Goal: Task Accomplishment & Management: Complete application form

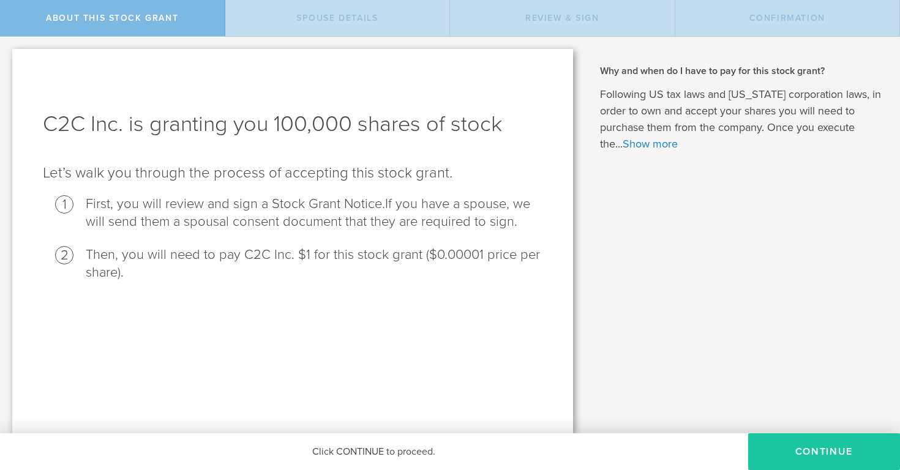
click at [790, 443] on button "CONTINUE" at bounding box center [824, 451] width 152 height 37
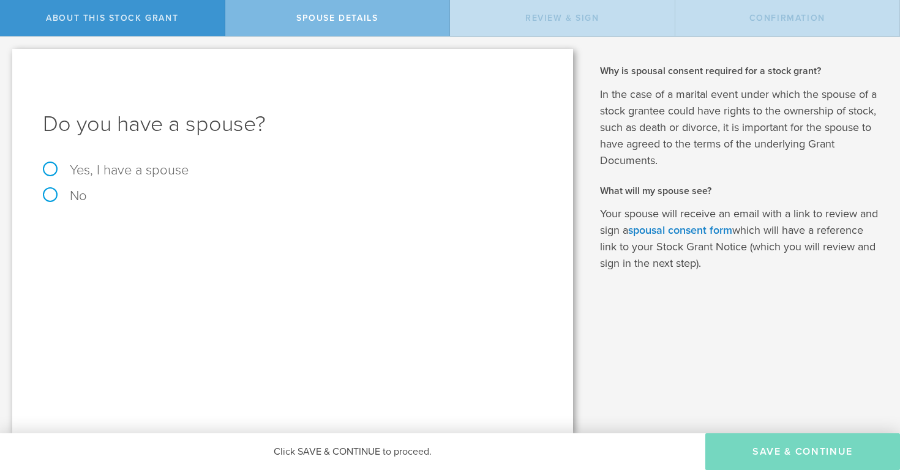
click at [87, 197] on label "No" at bounding box center [293, 195] width 500 height 13
click at [8, 56] on input "No" at bounding box center [4, 47] width 8 height 20
radio input "true"
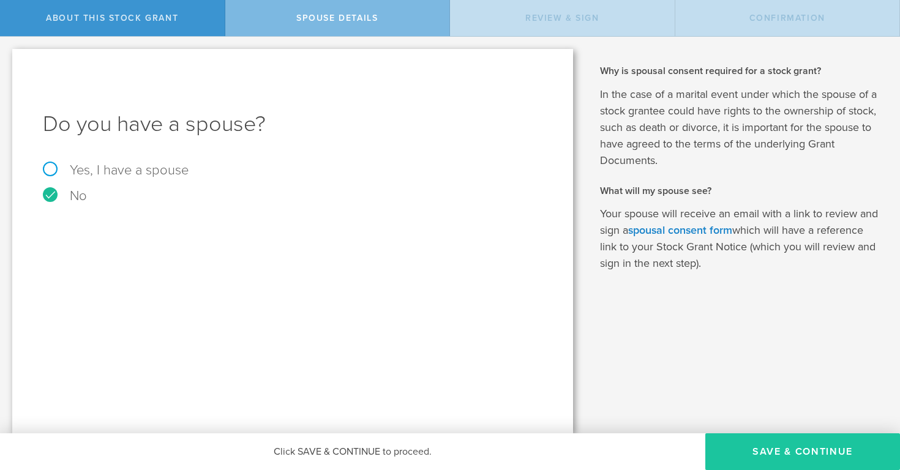
click at [793, 457] on button "Save & Continue" at bounding box center [802, 451] width 195 height 37
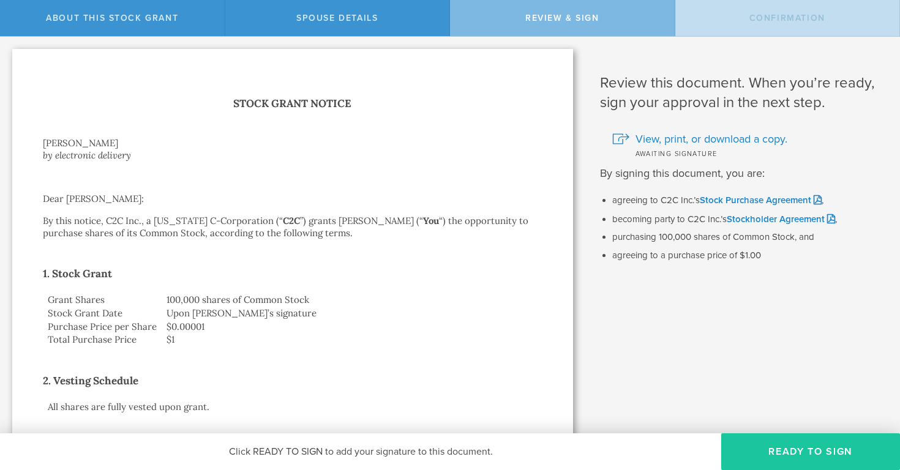
click at [828, 450] on button "Ready to Sign" at bounding box center [810, 451] width 179 height 37
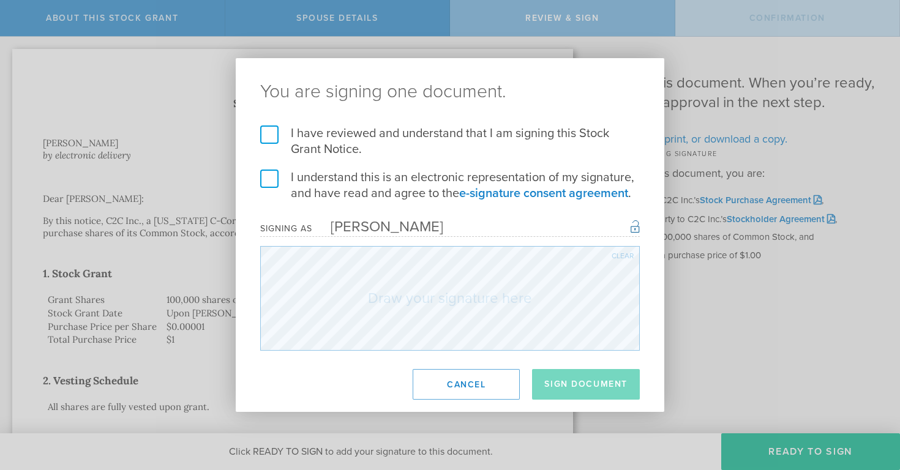
click at [271, 133] on label "I have reviewed and understand that I am signing this Stock Grant Notice." at bounding box center [450, 142] width 380 height 32
click at [0, 0] on input "I have reviewed and understand that I am signing this Stock Grant Notice." at bounding box center [0, 0] width 0 height 0
click at [271, 176] on label "I understand this is an electronic representation of my signature, and have rea…" at bounding box center [450, 186] width 380 height 32
click at [0, 0] on input "I understand this is an electronic representation of my signature, and have rea…" at bounding box center [0, 0] width 0 height 0
click at [593, 375] on button "Sign Document" at bounding box center [586, 384] width 108 height 31
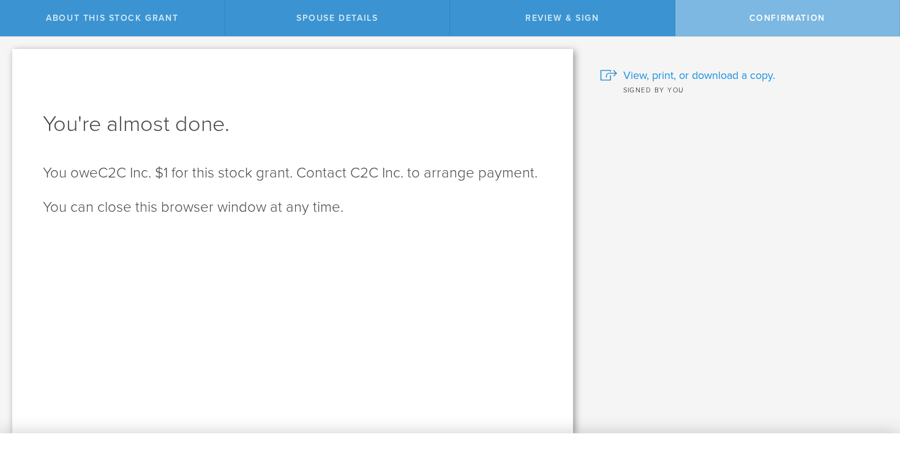
click at [631, 74] on span "View, print, or download a copy." at bounding box center [699, 75] width 152 height 16
click at [506, 13] on div "Review & Sign" at bounding box center [562, 18] width 225 height 36
click at [617, 24] on div "Review & Sign" at bounding box center [562, 18] width 225 height 36
